Goal: Information Seeking & Learning: Learn about a topic

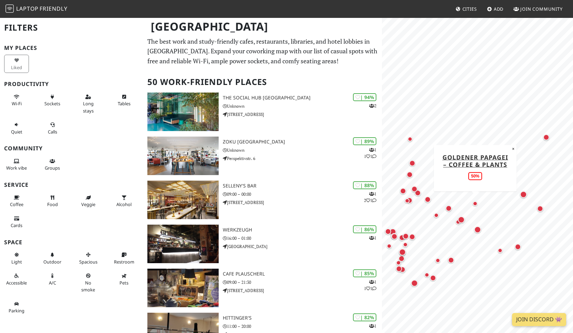
drag, startPoint x: 441, startPoint y: 300, endPoint x: 475, endPoint y: 204, distance: 101.9
click at [475, 204] on div "Map marker" at bounding box center [475, 203] width 8 height 8
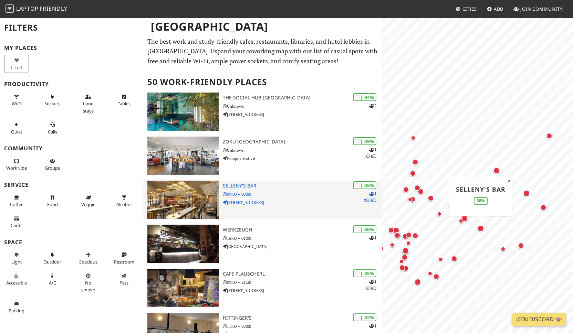
click at [326, 189] on div "| 88% 1 2 1 SELLENY'S Bar 09:00 – 00:00 Am Stadtpark 1" at bounding box center [302, 200] width 159 height 39
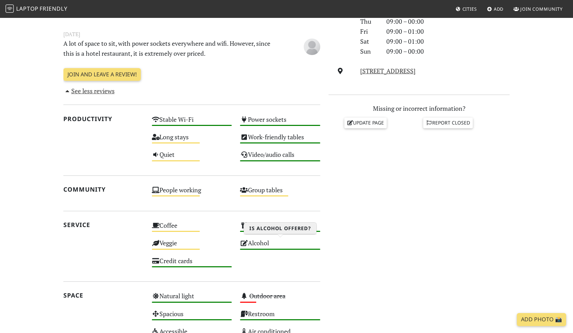
scroll to position [236, 0]
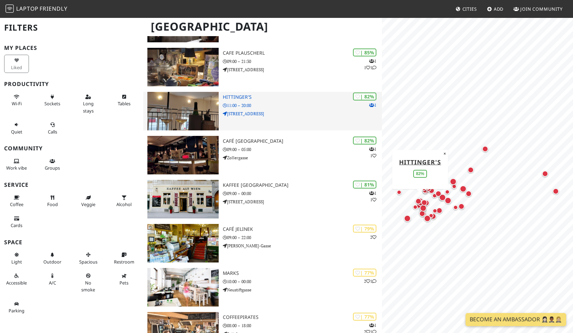
scroll to position [222, 0]
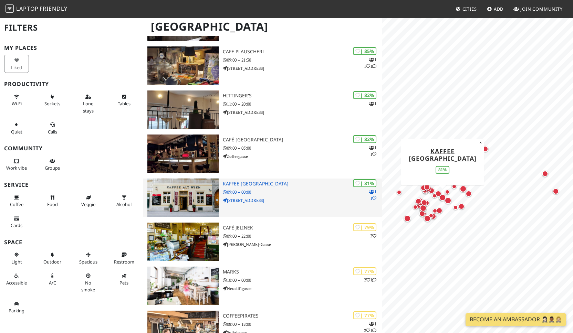
click at [247, 183] on h3 "Kaffee Alt Wien" at bounding box center [302, 184] width 159 height 6
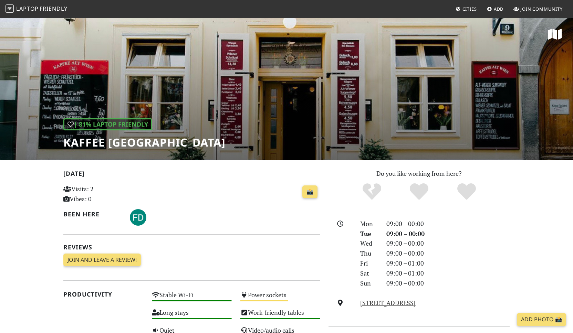
click at [385, 92] on div "| 81% Laptop Friendly Kaffee [GEOGRAPHIC_DATA]" at bounding box center [286, 88] width 573 height 143
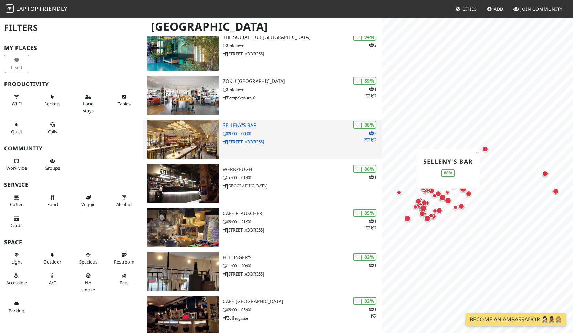
scroll to position [62, 0]
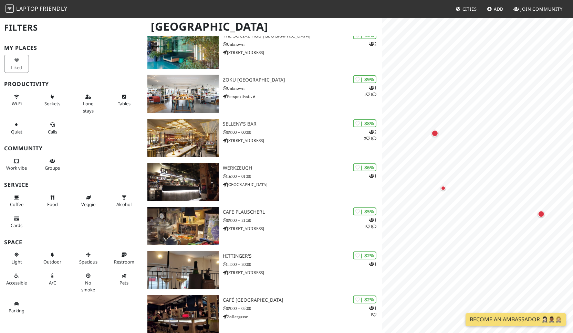
click at [572, 267] on html "Laptop Friendly Cities Add Join Community Vienna Filters My Places Liked Produc…" at bounding box center [286, 104] width 573 height 333
